Goal: Transaction & Acquisition: Book appointment/travel/reservation

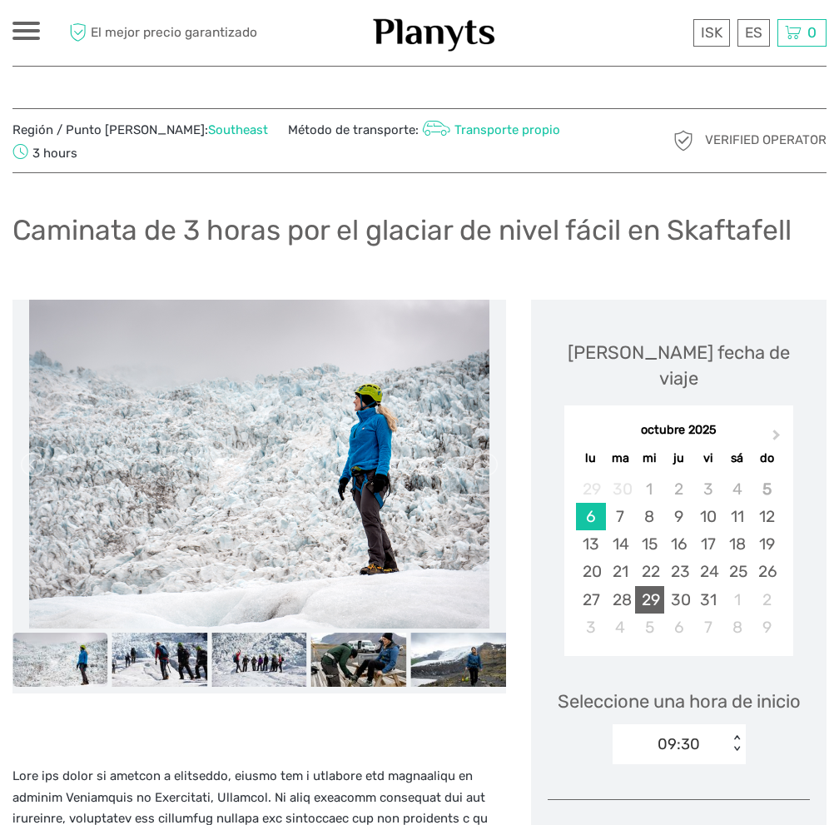
click at [650, 586] on div "29" at bounding box center [649, 599] width 29 height 27
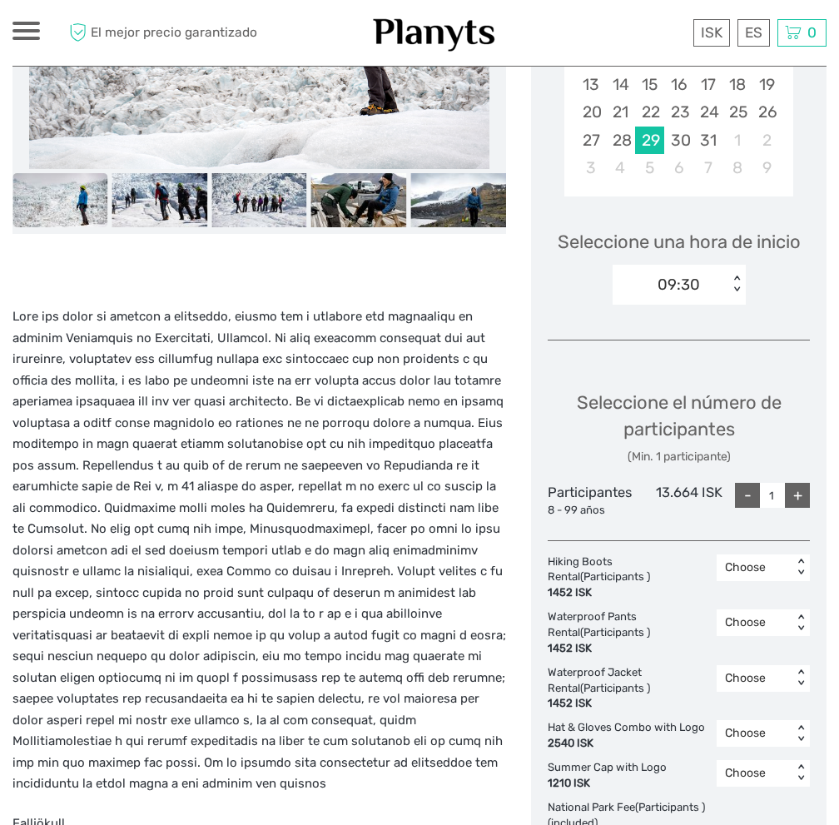
scroll to position [499, 0]
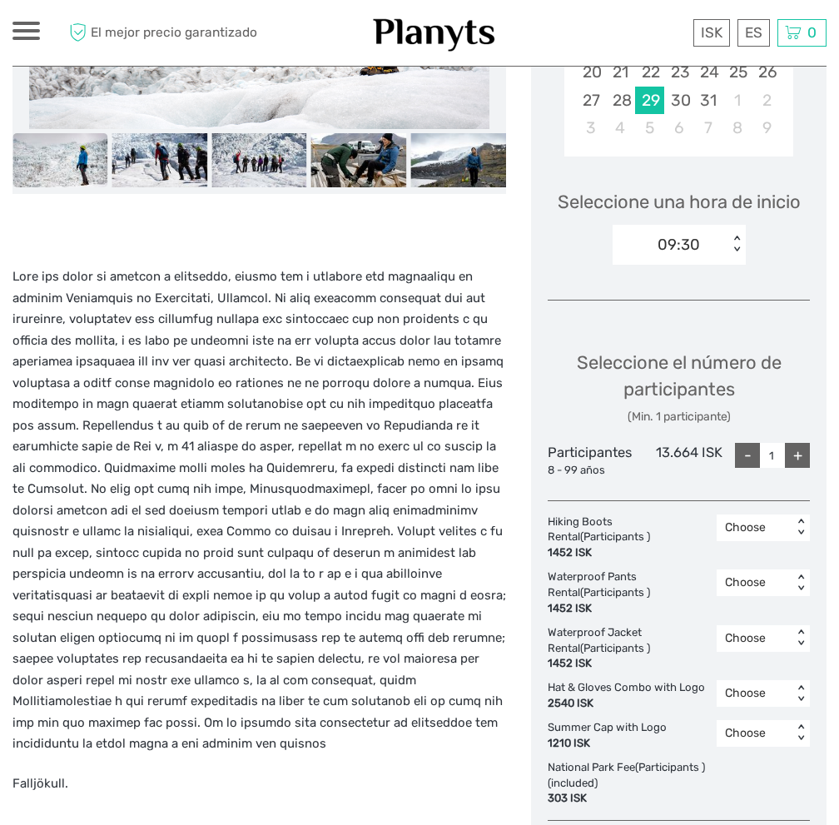
click at [804, 443] on div "+" at bounding box center [797, 455] width 25 height 25
type input "2"
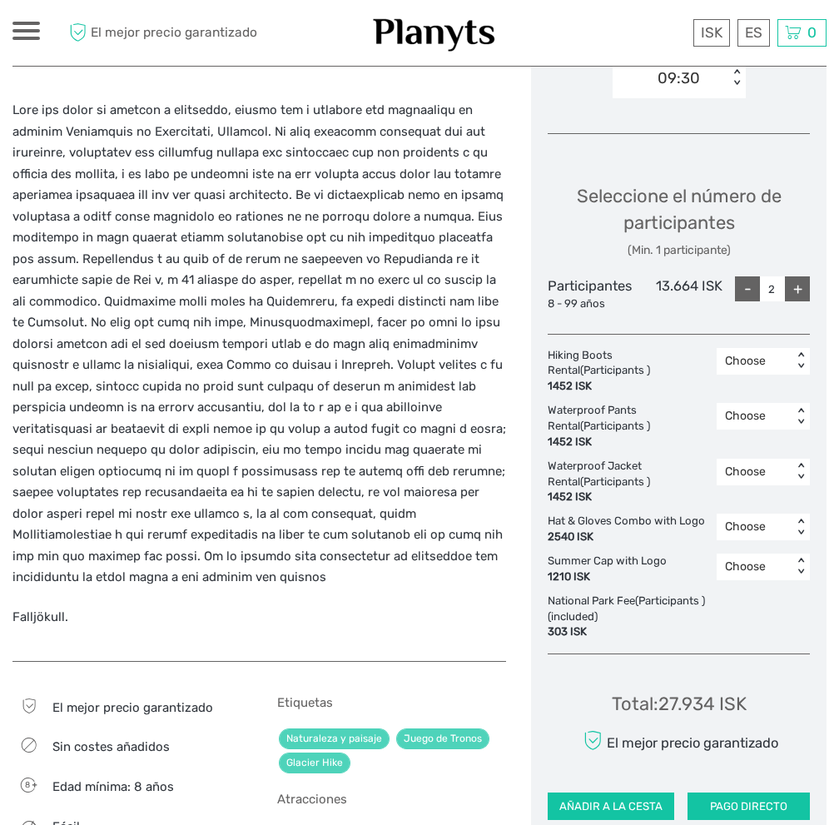
scroll to position [333, 0]
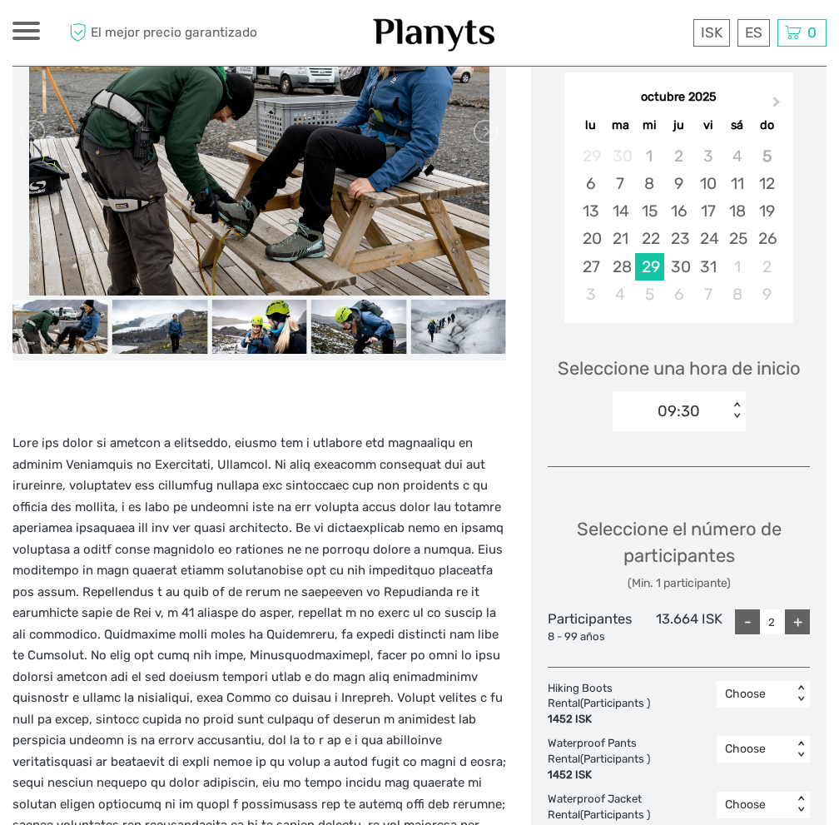
drag, startPoint x: 745, startPoint y: 381, endPoint x: 736, endPoint y: 382, distance: 9.2
click at [742, 391] on div "09:30 < >" at bounding box center [679, 411] width 133 height 40
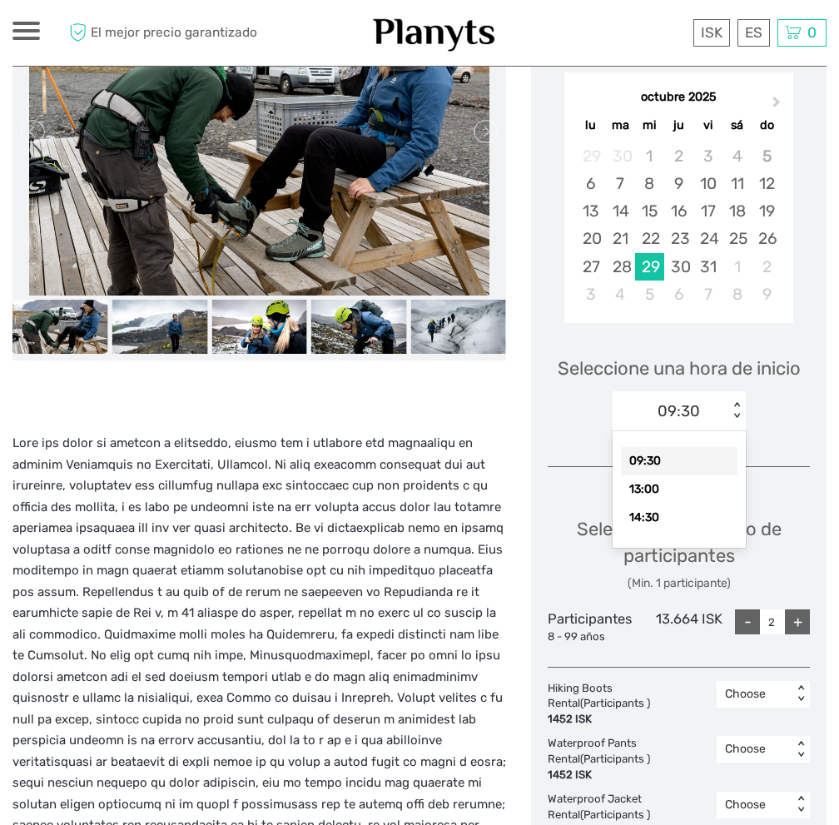
click at [736, 402] on div "< >" at bounding box center [736, 410] width 14 height 17
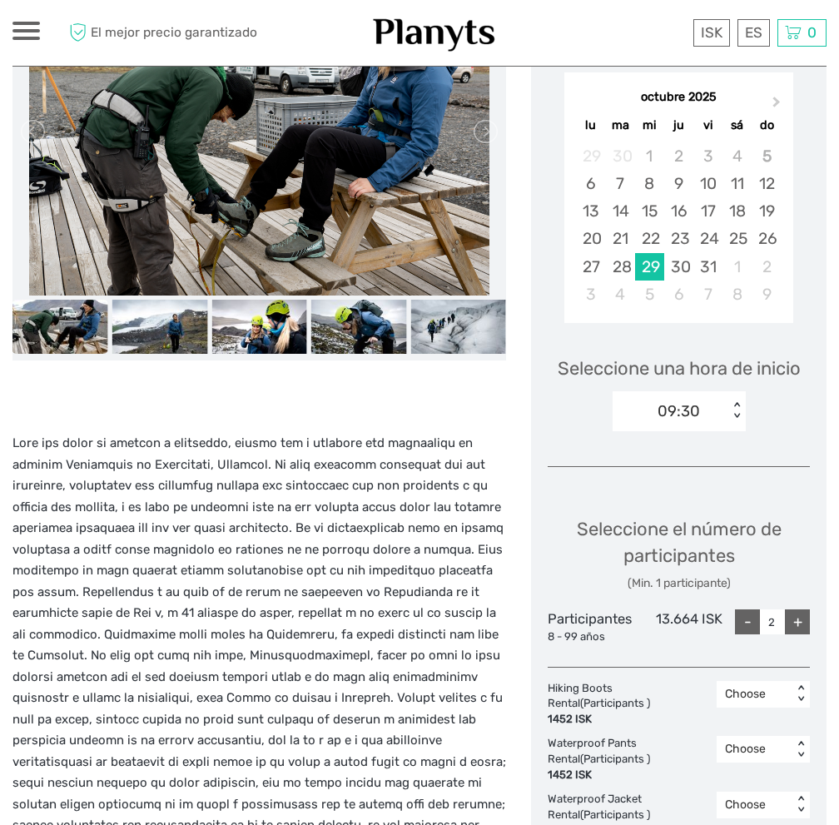
click at [736, 402] on div "< >" at bounding box center [736, 410] width 14 height 17
click at [595, 449] on div "Elija fecha de viaje Next Month octubre 2025 lu ma mi ju vi sá do 29 30 1 2 3 4…" at bounding box center [678, 568] width 295 height 1203
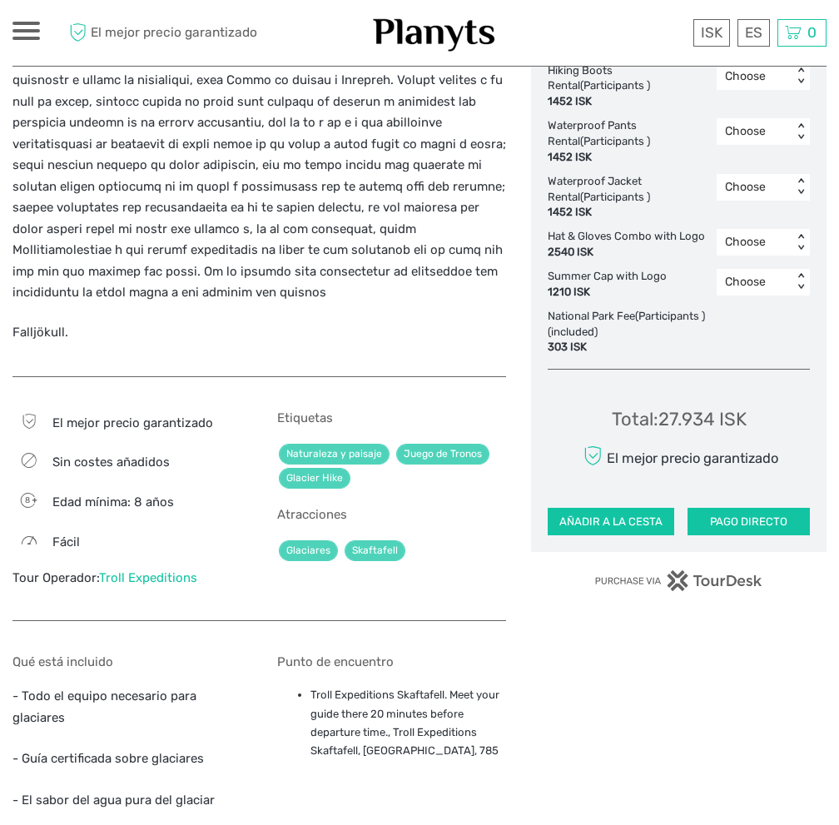
scroll to position [916, 0]
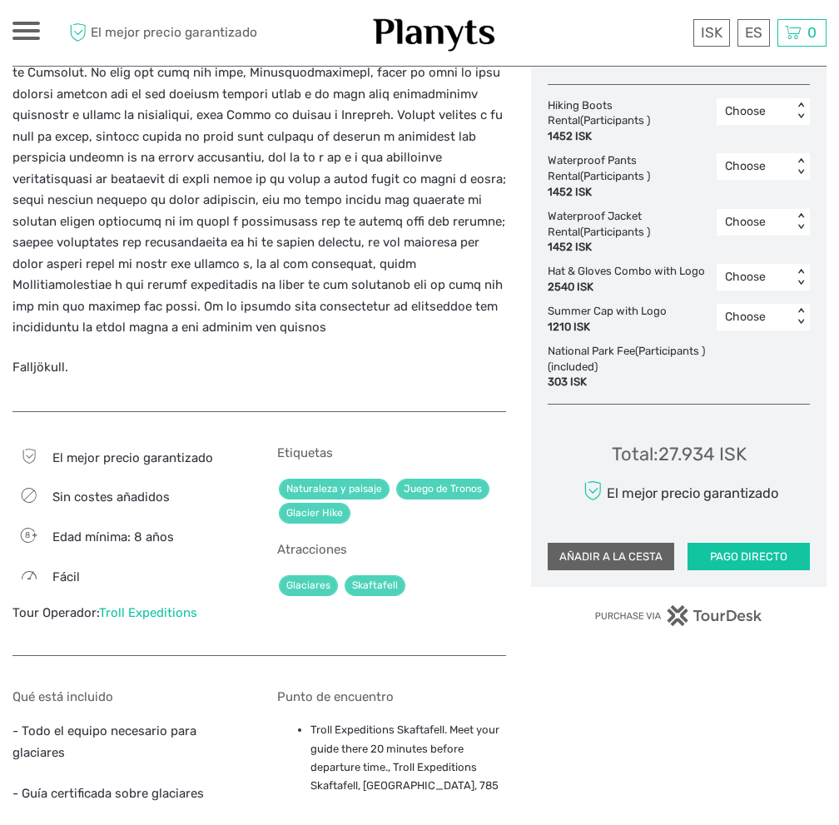
click at [639, 543] on button "AÑADIR A LA CESTA" at bounding box center [611, 557] width 127 height 28
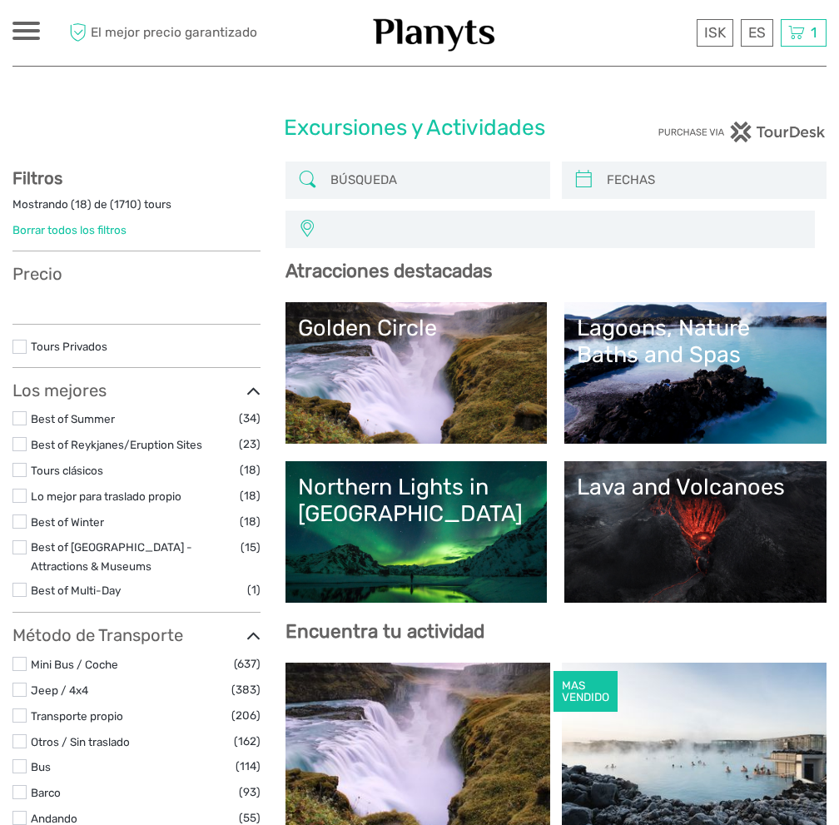
select select
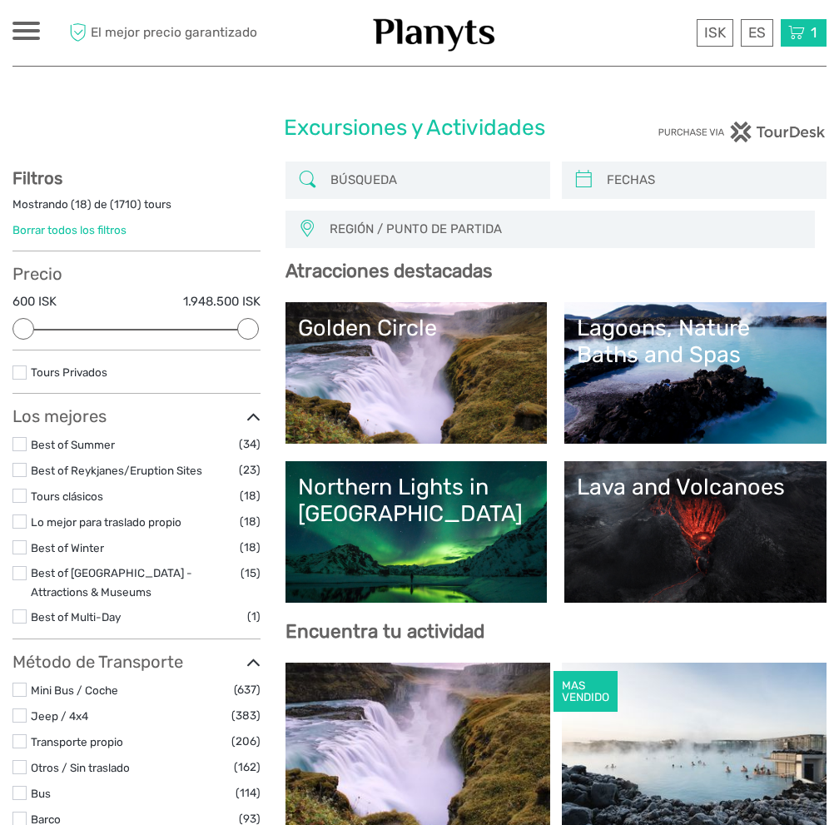
click at [795, 38] on icon at bounding box center [796, 32] width 17 height 21
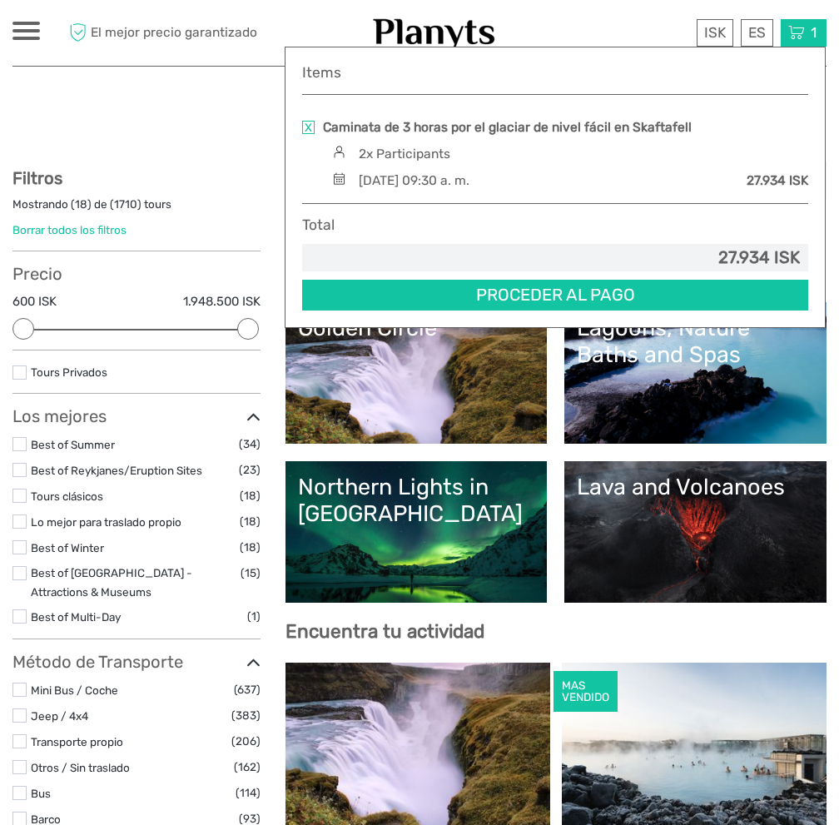
drag, startPoint x: 723, startPoint y: 252, endPoint x: 761, endPoint y: 254, distance: 37.5
click at [761, 254] on div "27.934 ISK" at bounding box center [554, 258] width 489 height 24
drag, startPoint x: 772, startPoint y: 186, endPoint x: 795, endPoint y: 186, distance: 22.5
click at [795, 186] on div "27.934 ISK" at bounding box center [778, 180] width 62 height 18
drag, startPoint x: 747, startPoint y: 183, endPoint x: 786, endPoint y: 184, distance: 38.3
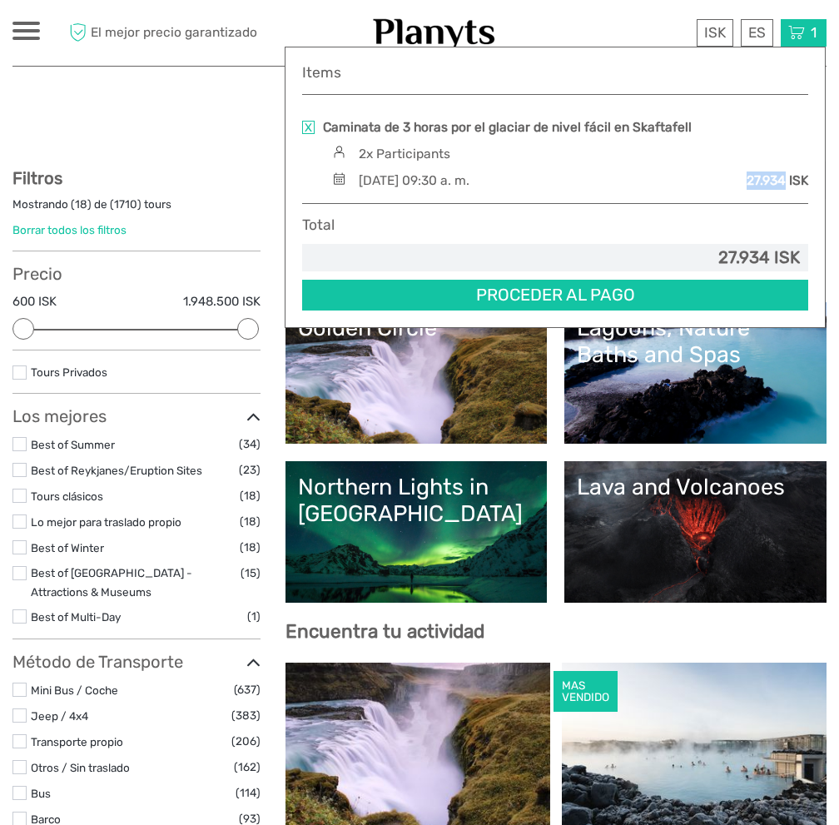
click at [786, 184] on div "27.934 ISK" at bounding box center [778, 180] width 62 height 18
copy div "27.934"
